Goal: Information Seeking & Learning: Learn about a topic

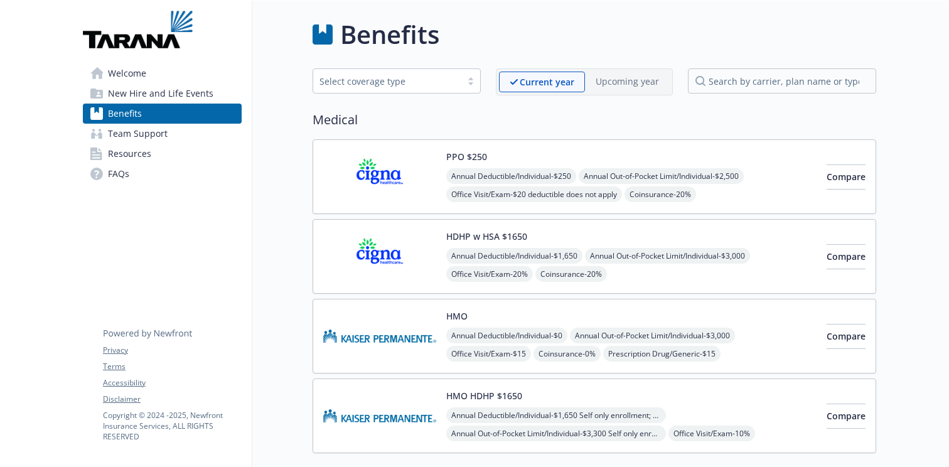
click at [115, 72] on span "Welcome" at bounding box center [127, 73] width 38 height 20
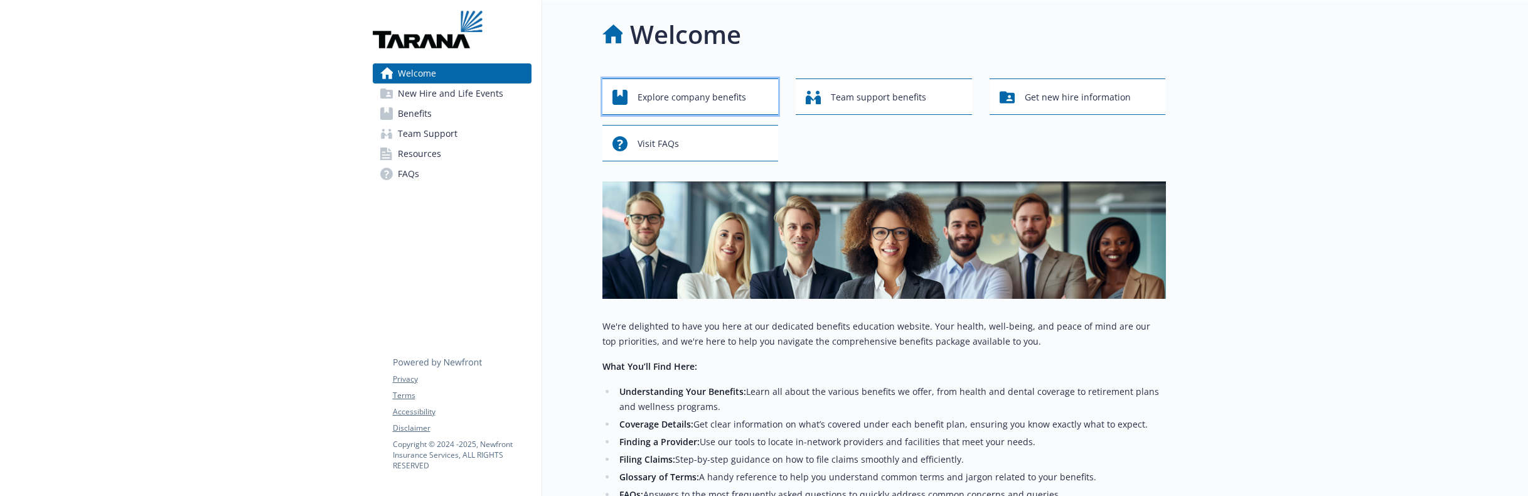
click at [671, 99] on span "Explore company benefits" at bounding box center [692, 97] width 109 height 24
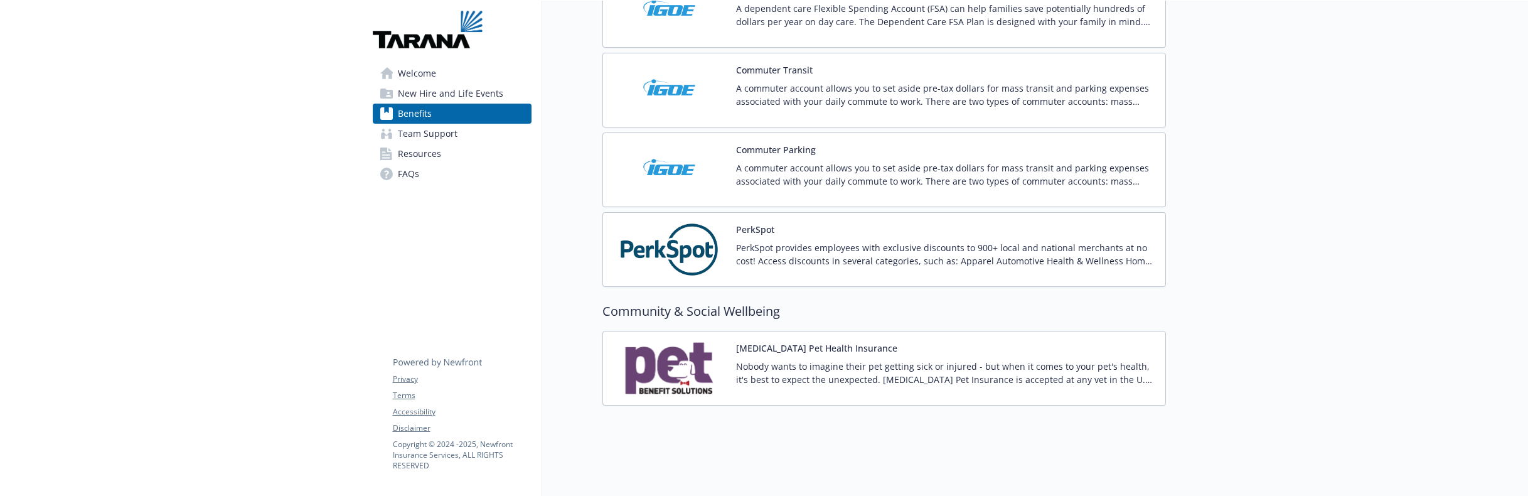
scroll to position [1472, 0]
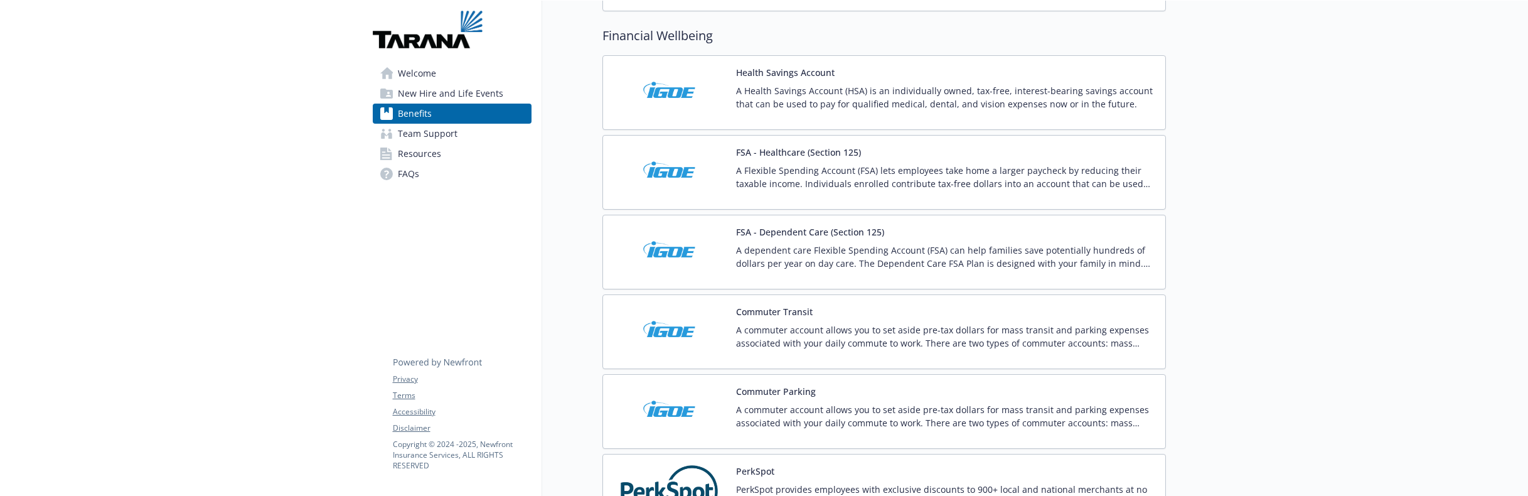
click at [426, 132] on span "Team Support" at bounding box center [428, 134] width 60 height 20
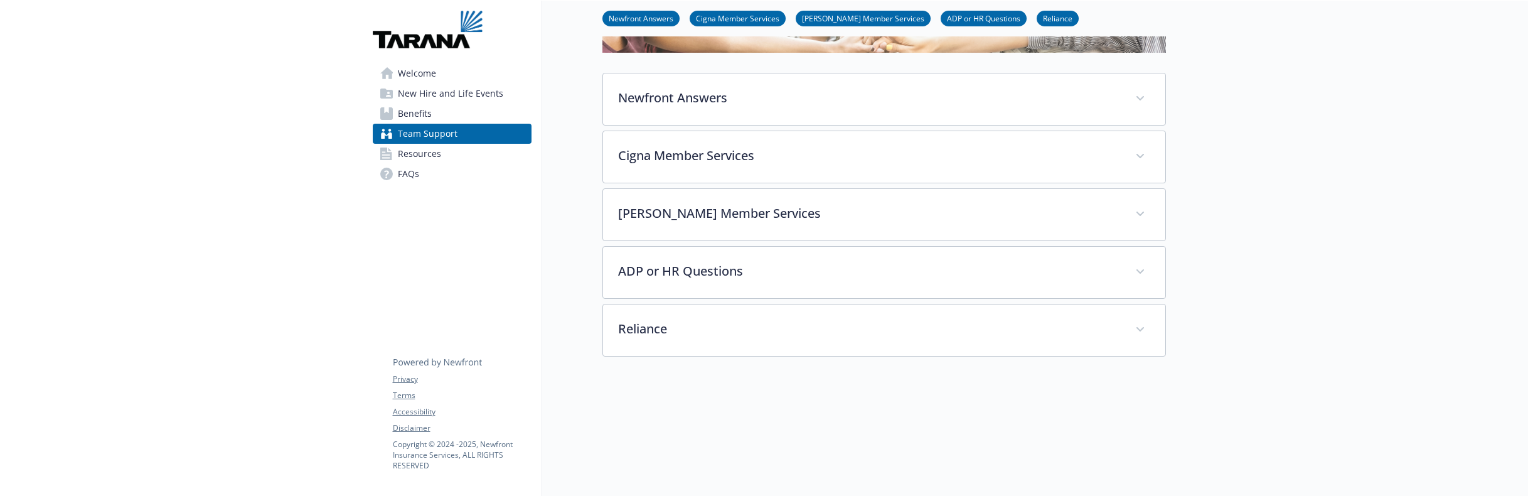
scroll to position [286, 0]
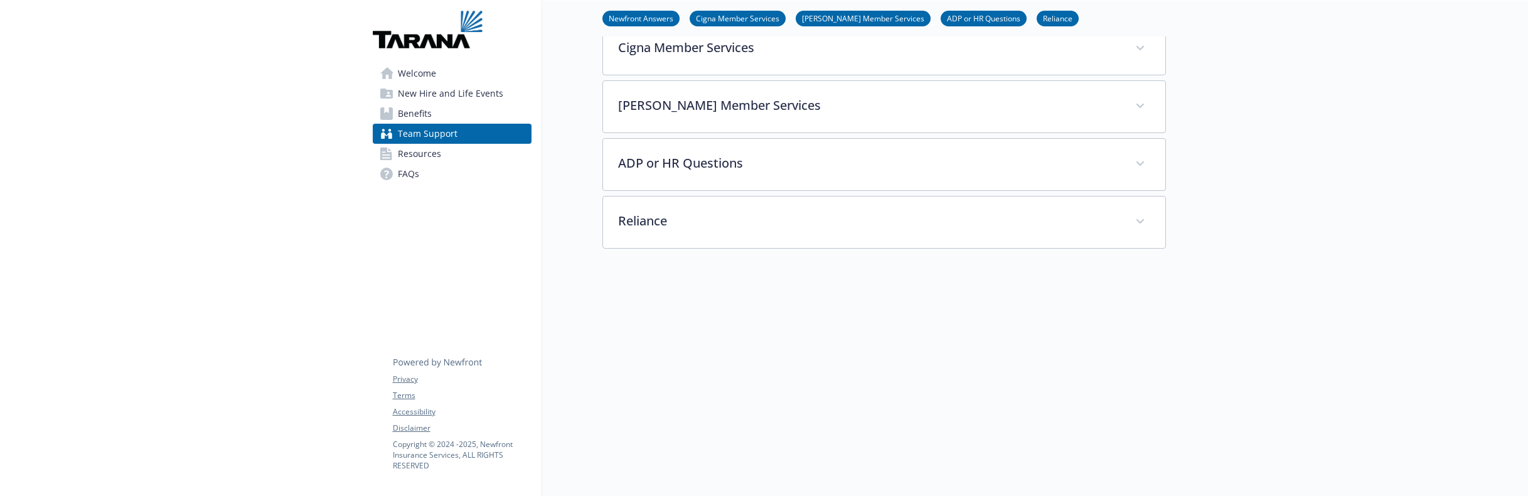
click at [439, 77] on link "Welcome" at bounding box center [452, 73] width 159 height 20
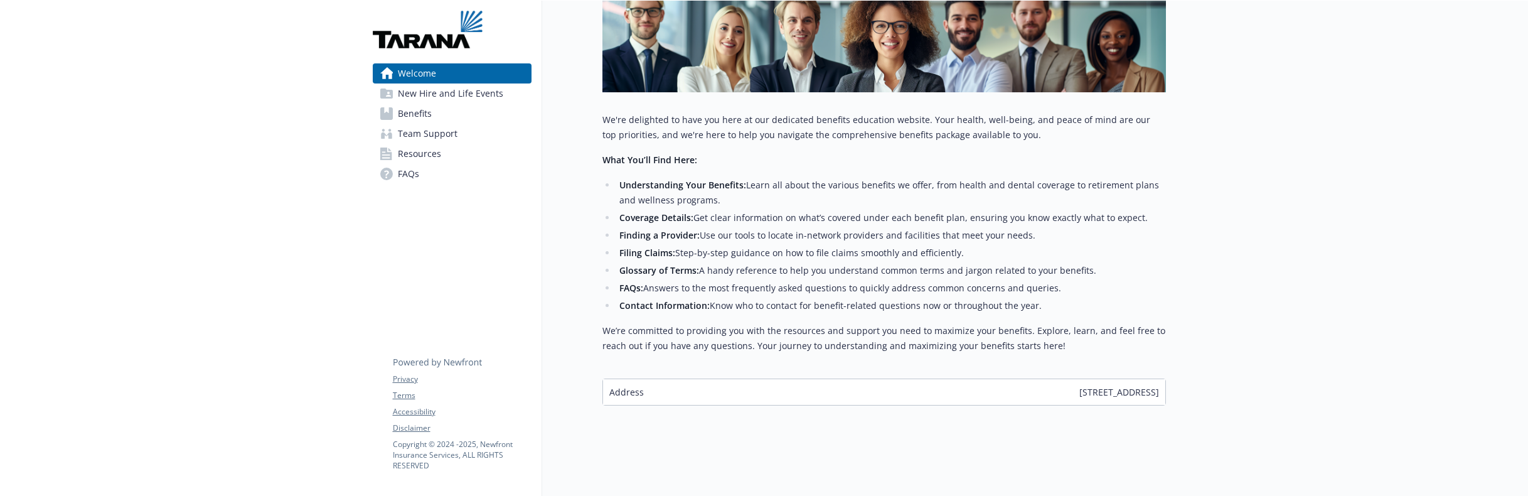
click at [432, 109] on link "Benefits" at bounding box center [452, 114] width 159 height 20
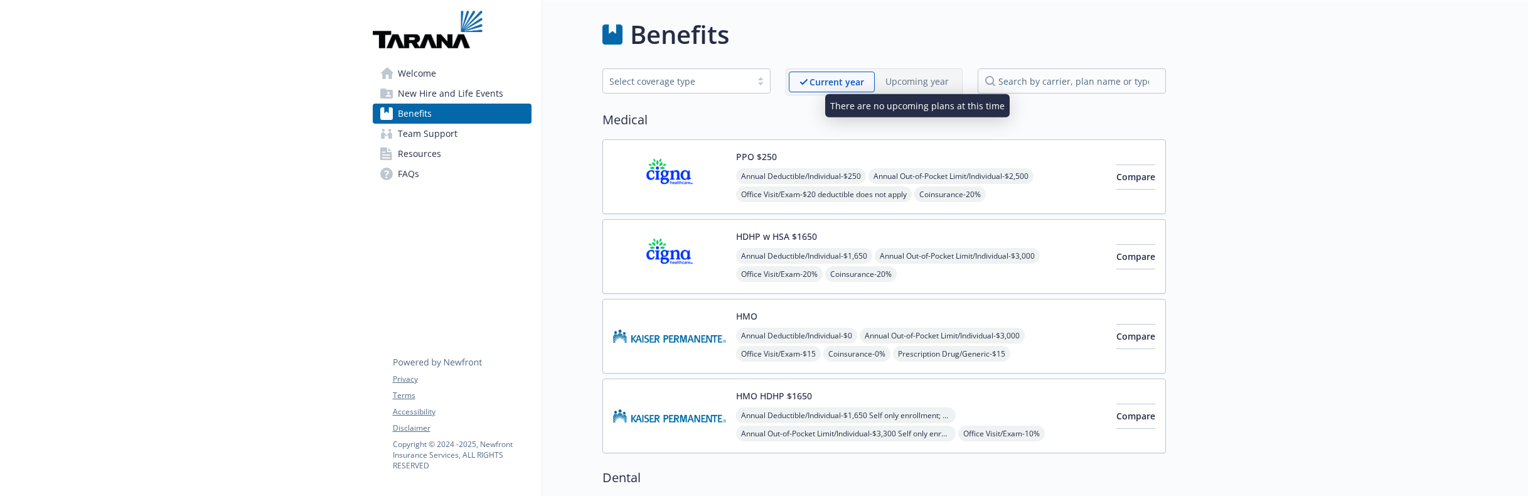
click at [909, 82] on p "Upcoming year" at bounding box center [916, 81] width 63 height 13
click at [469, 87] on span "New Hire and Life Events" at bounding box center [450, 93] width 105 height 20
